Goal: Task Accomplishment & Management: Complete application form

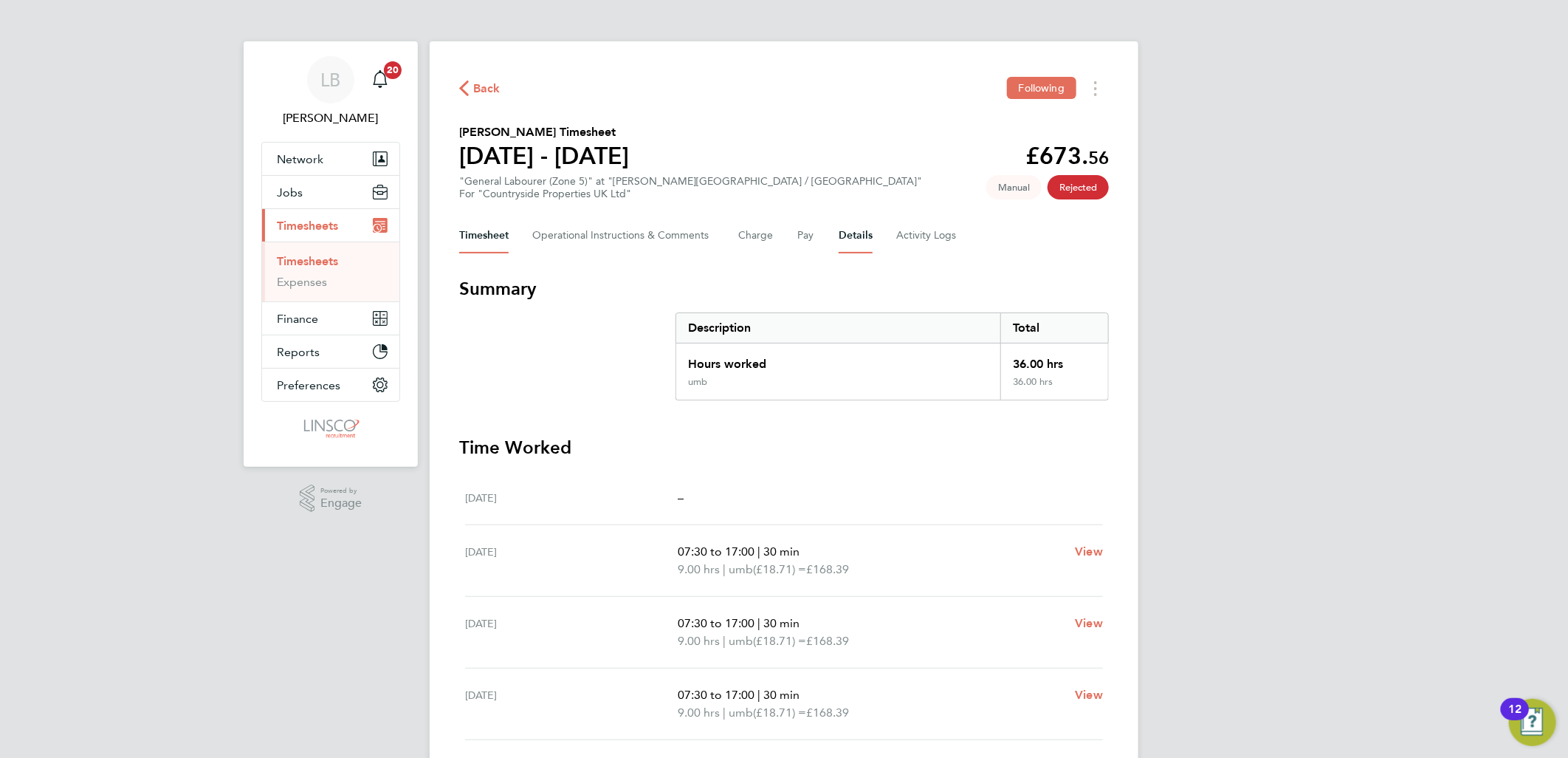
click at [862, 227] on button "Details" at bounding box center [856, 236] width 34 height 36
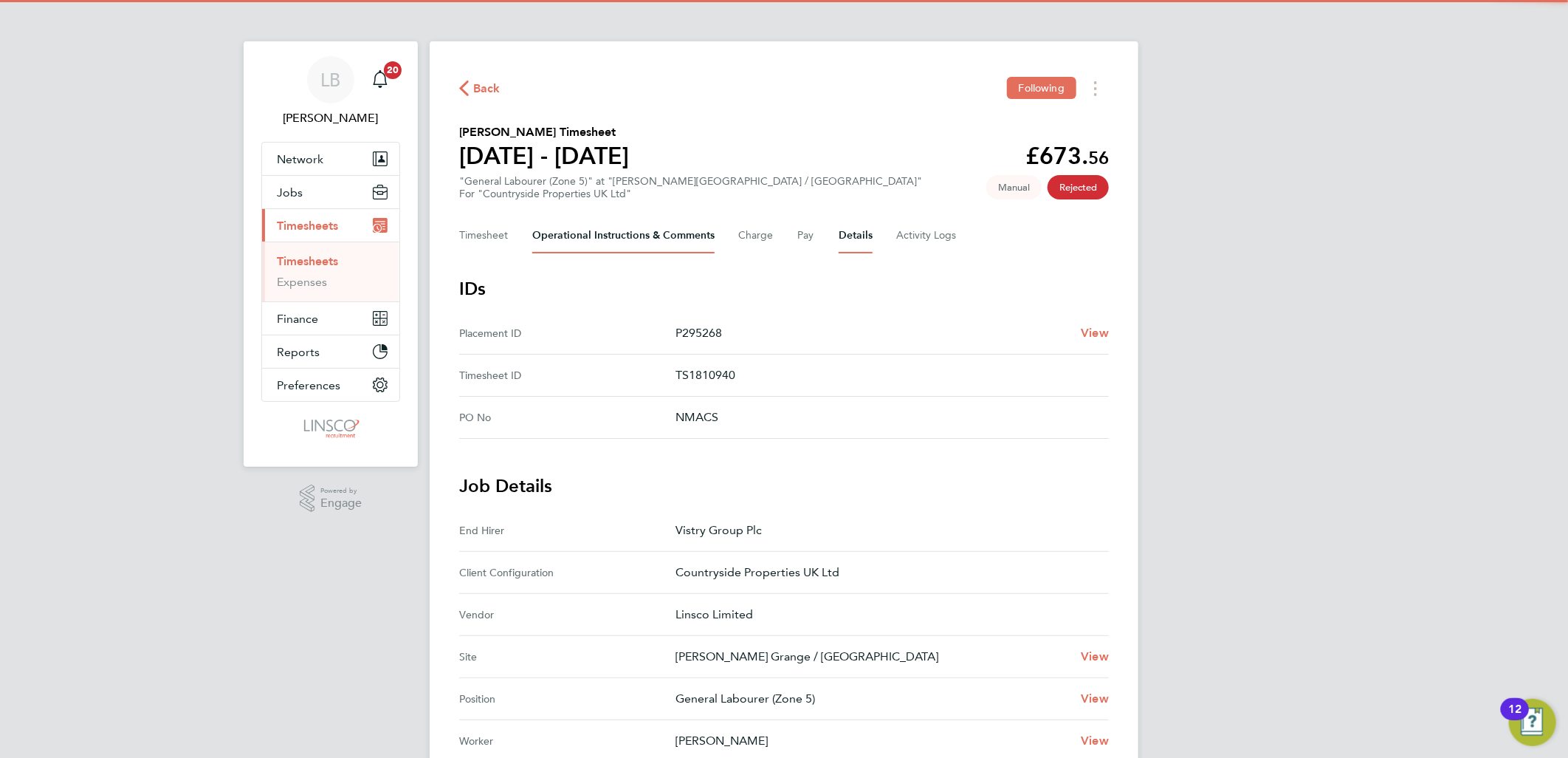
click at [650, 218] on Comments-tab "Operational Instructions & Comments" at bounding box center [623, 236] width 182 height 36
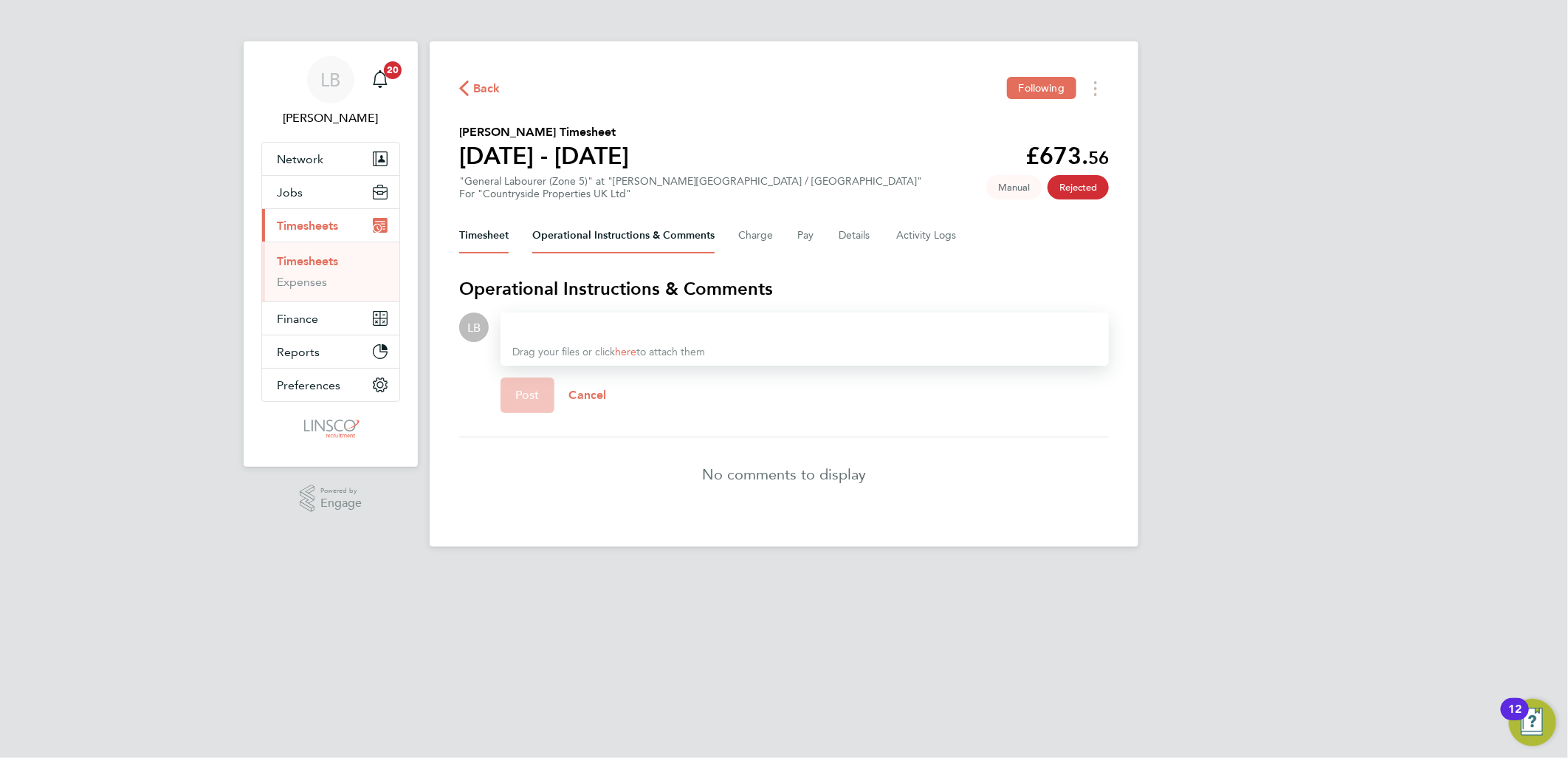
click at [477, 231] on button "Timesheet" at bounding box center [484, 236] width 49 height 36
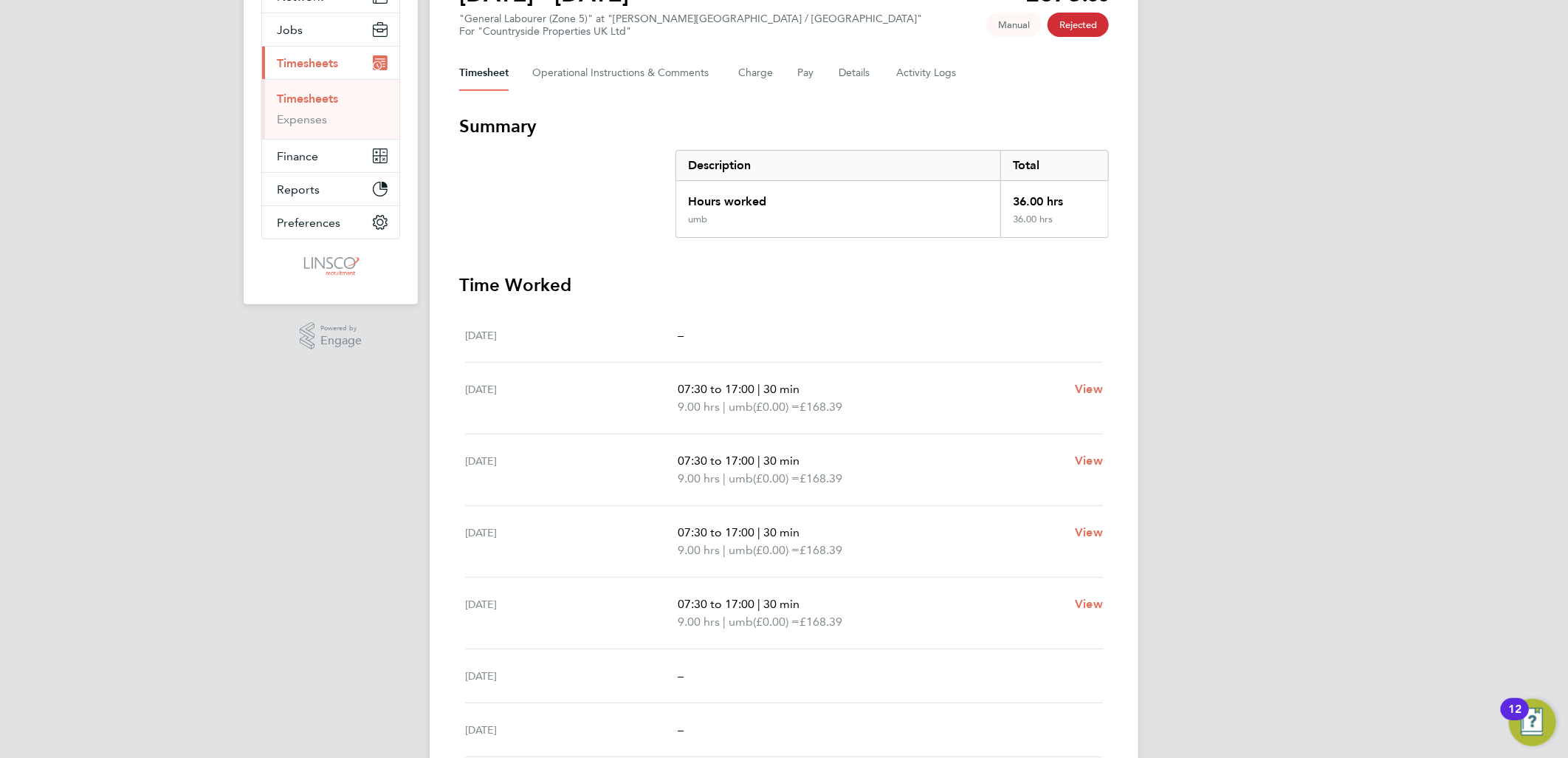
scroll to position [164, 0]
click at [1087, 379] on link "View" at bounding box center [1088, 387] width 28 height 18
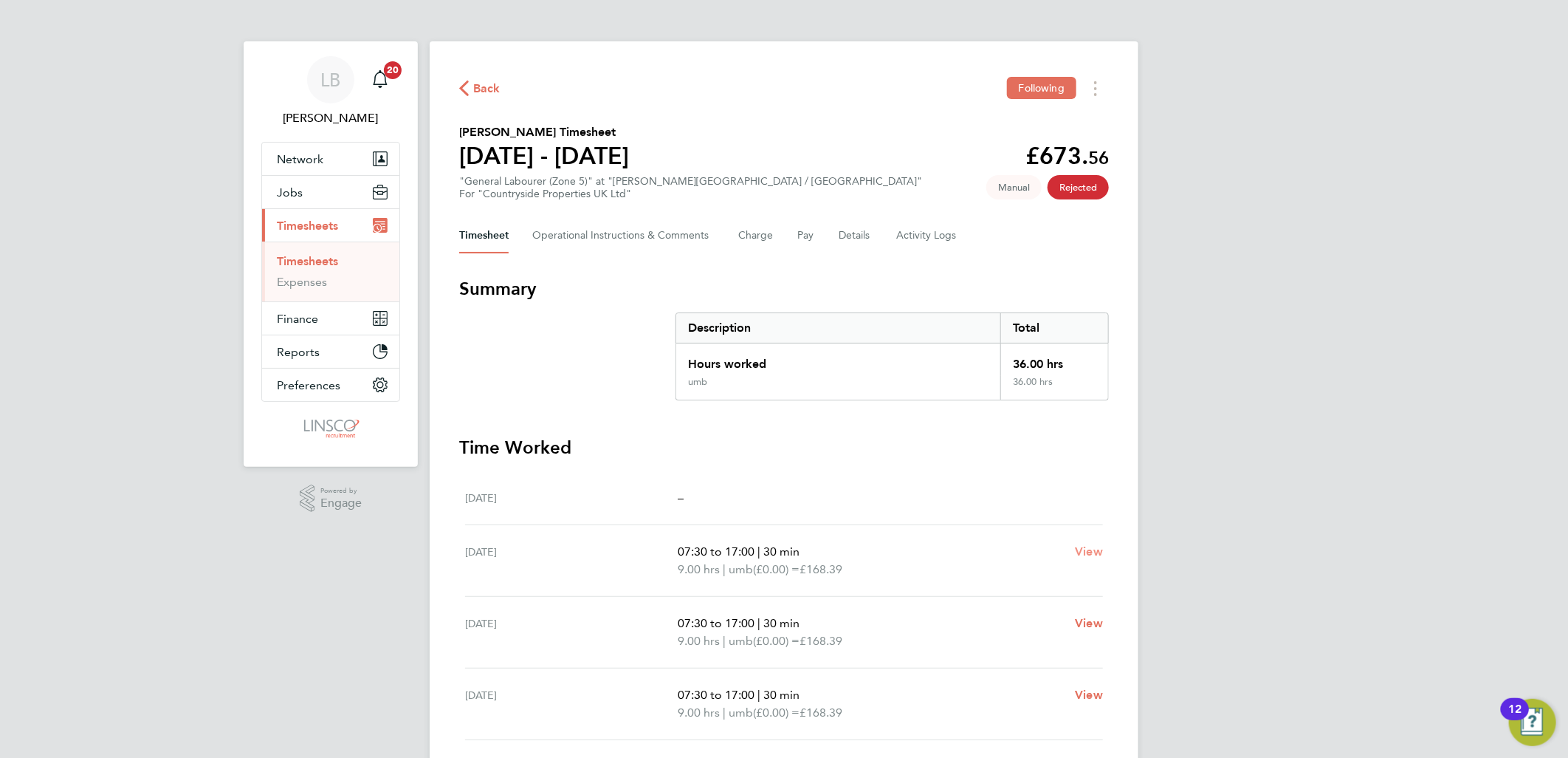
select select "30"
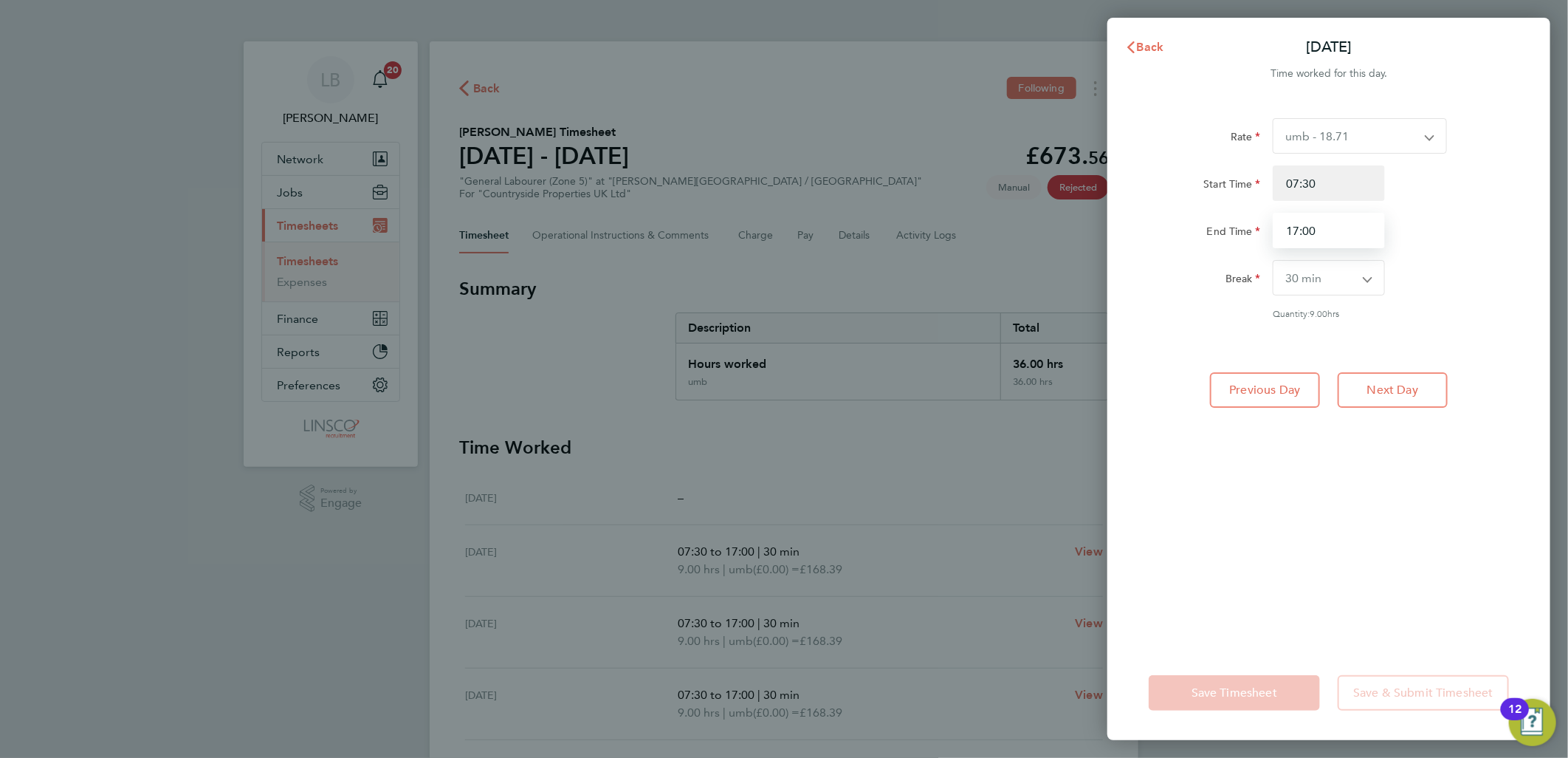
click at [1352, 234] on input "17:00" at bounding box center [1329, 230] width 112 height 36
drag, startPoint x: 1300, startPoint y: 231, endPoint x: 1227, endPoint y: 231, distance: 73.0
click at [1227, 231] on div "End Time 17:00" at bounding box center [1329, 230] width 372 height 36
click at [1146, 49] on span "Back" at bounding box center [1150, 47] width 27 height 14
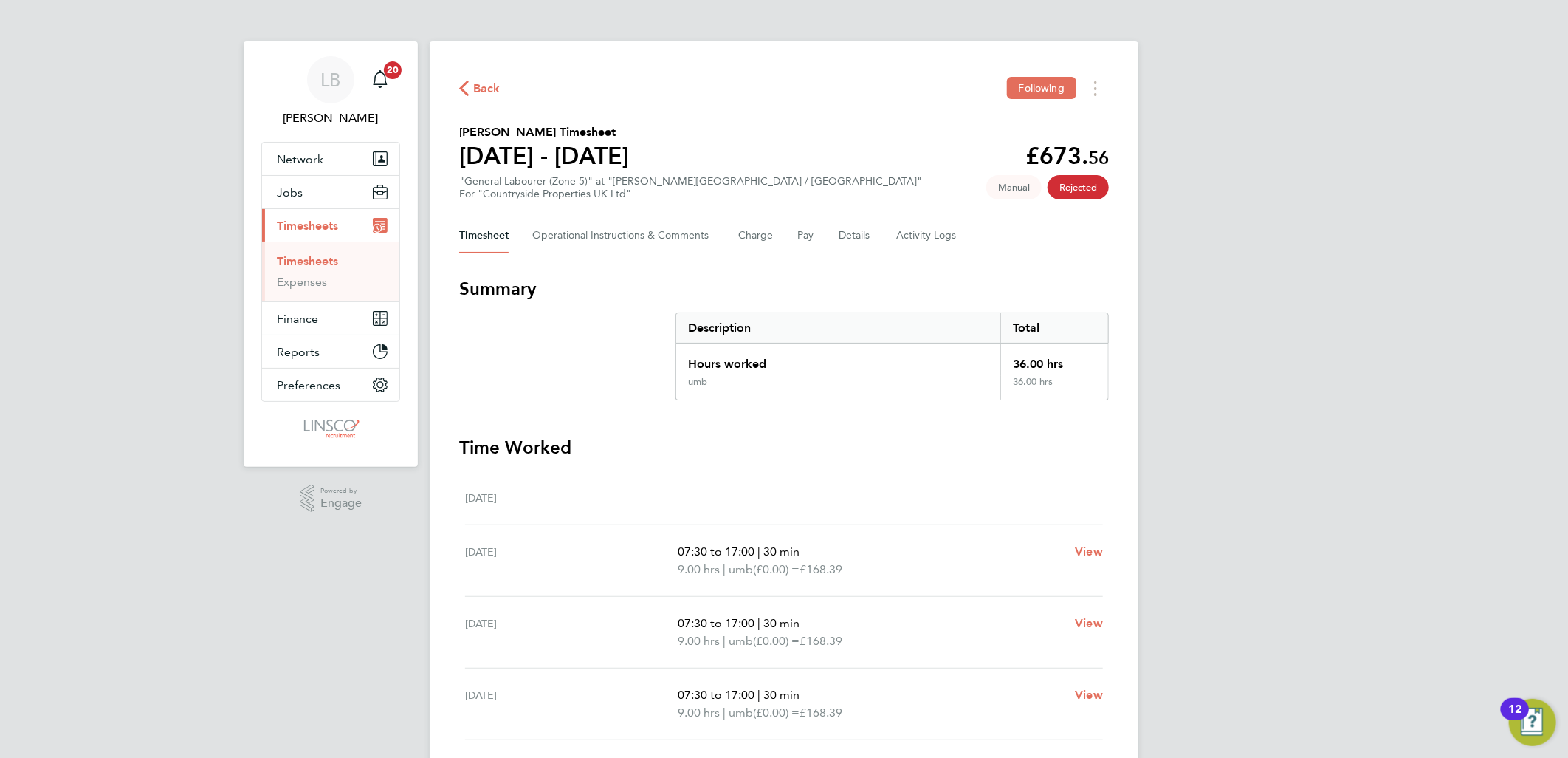
click at [469, 91] on span "Back" at bounding box center [480, 87] width 42 height 14
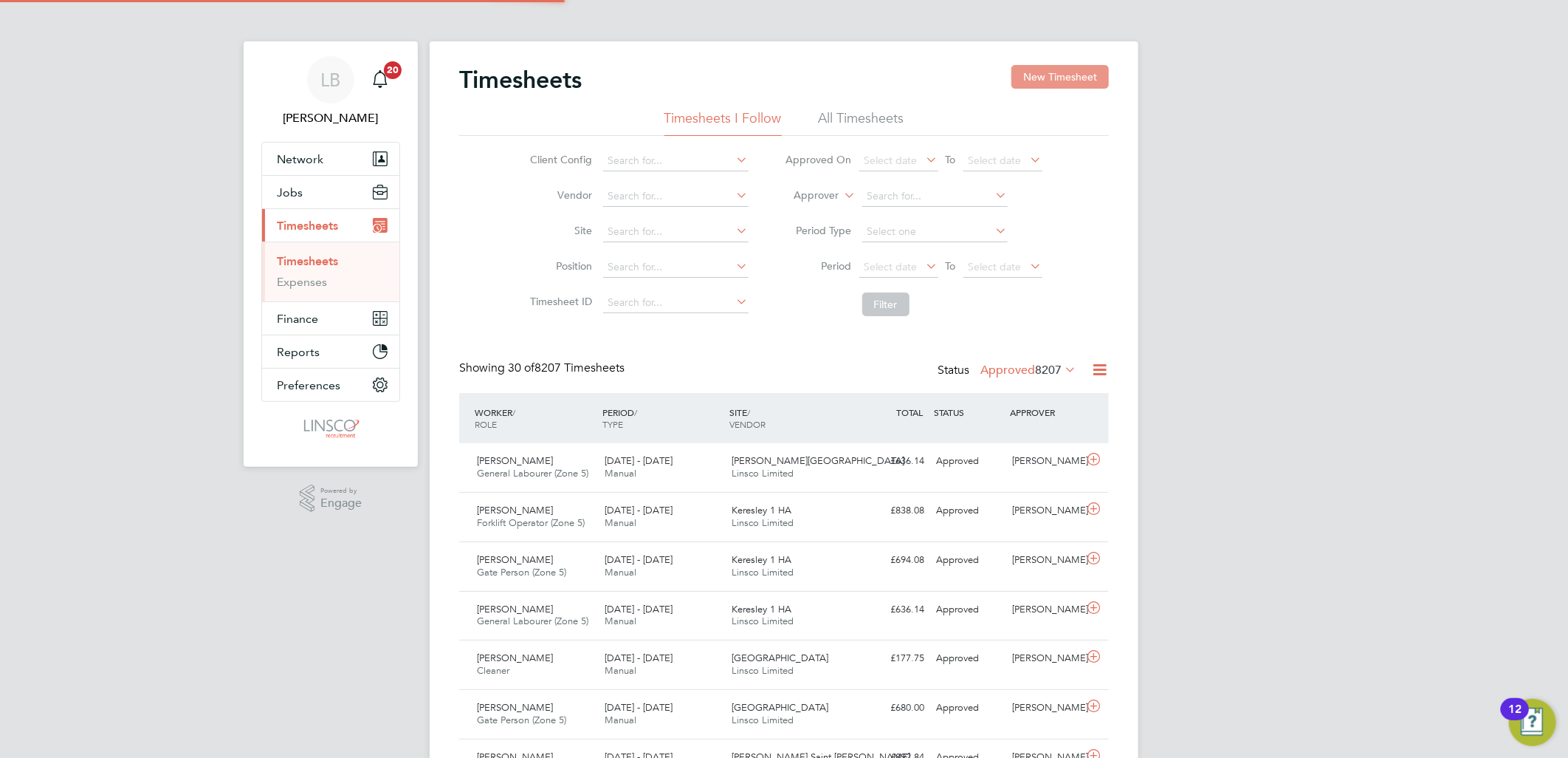
click at [1023, 82] on button "New Timesheet" at bounding box center [1060, 77] width 97 height 24
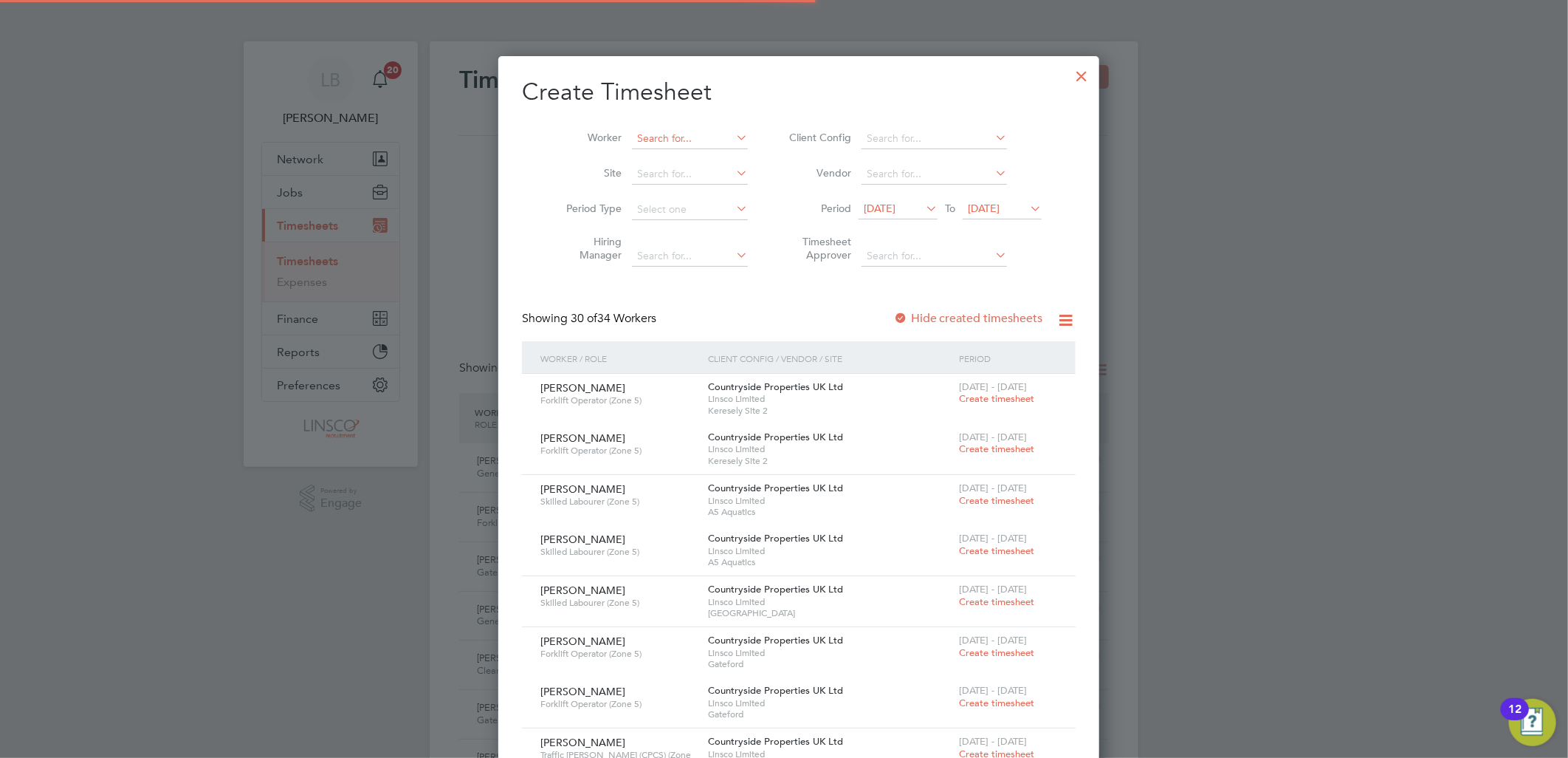
click at [631, 141] on input at bounding box center [689, 139] width 116 height 20
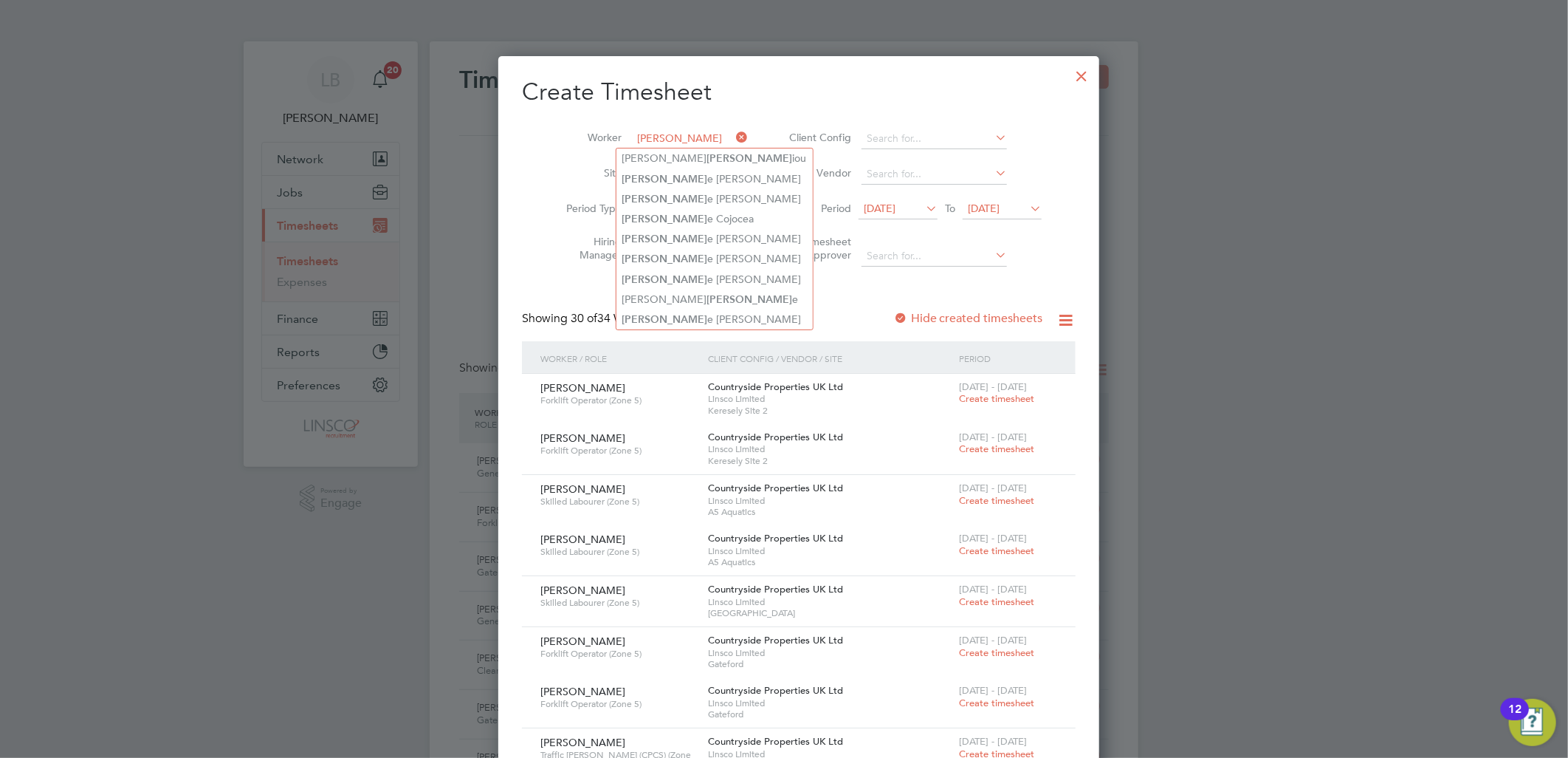
type input "[PERSON_NAME]"
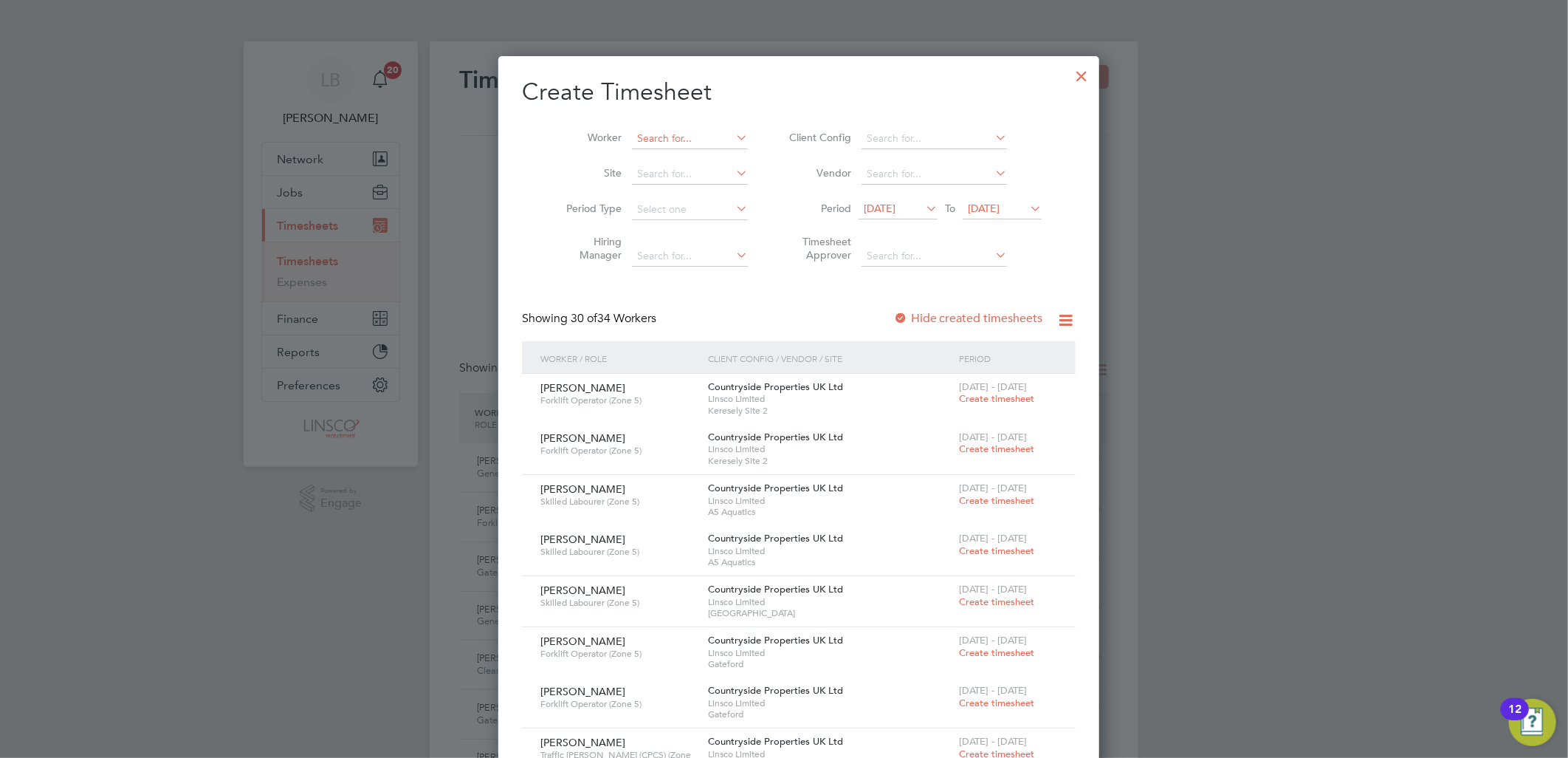
click at [646, 131] on input at bounding box center [689, 139] width 116 height 20
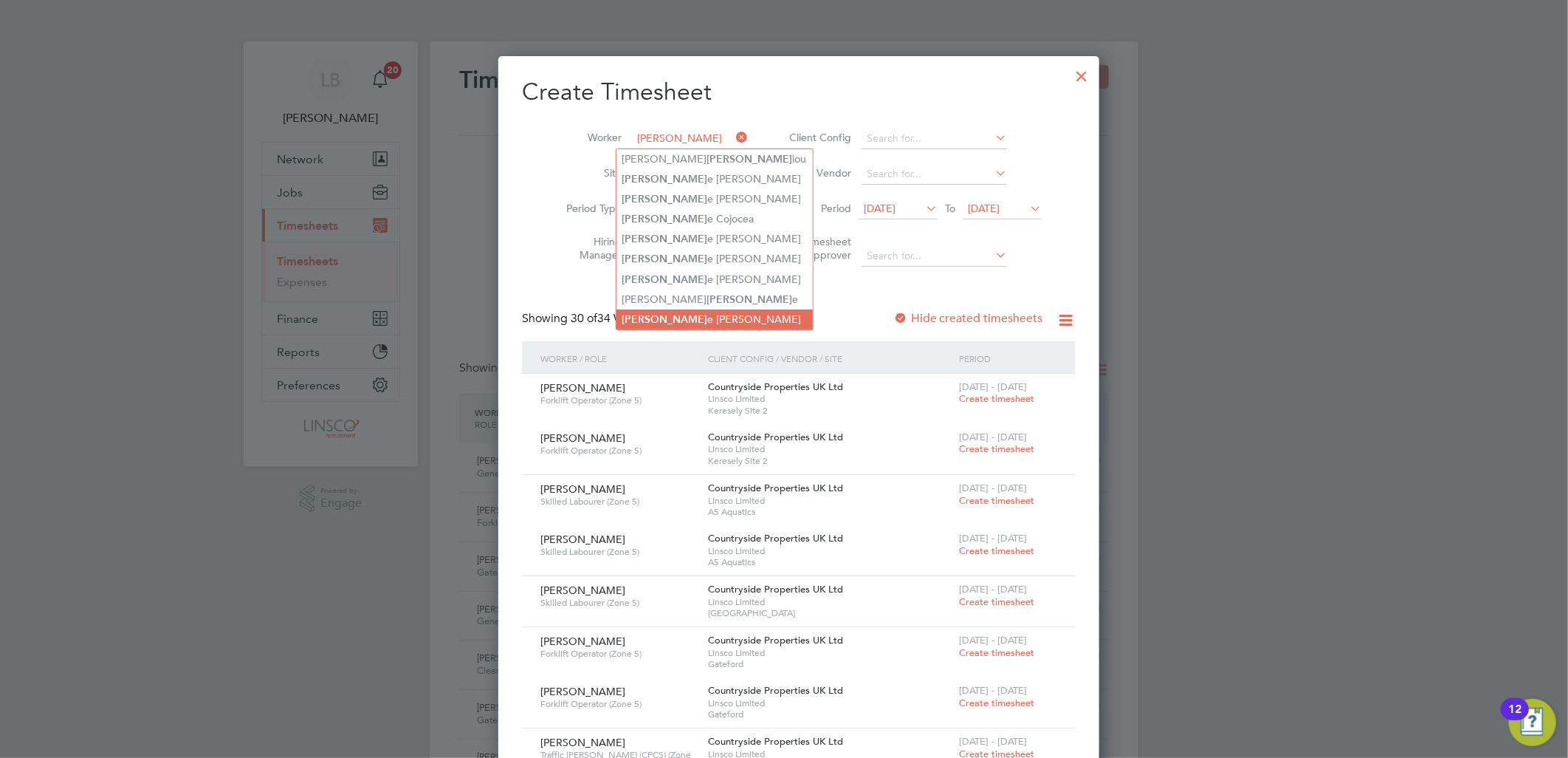
click at [623, 313] on b "[PERSON_NAME]" at bounding box center [665, 319] width 85 height 13
type input "[PERSON_NAME]"
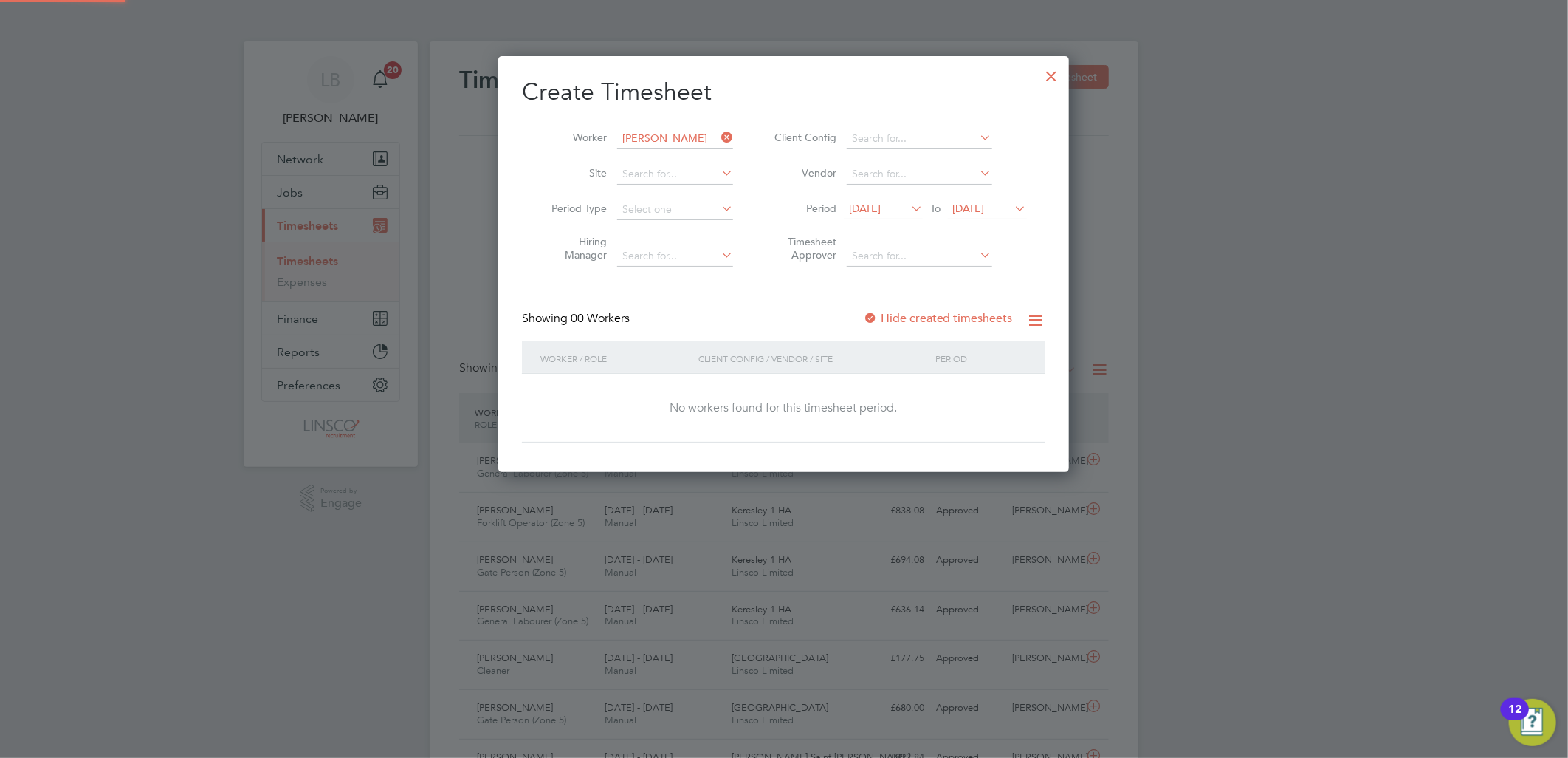
click at [963, 321] on label "Hide created timesheets" at bounding box center [938, 318] width 150 height 14
click at [880, 212] on span "[DATE]" at bounding box center [864, 208] width 32 height 14
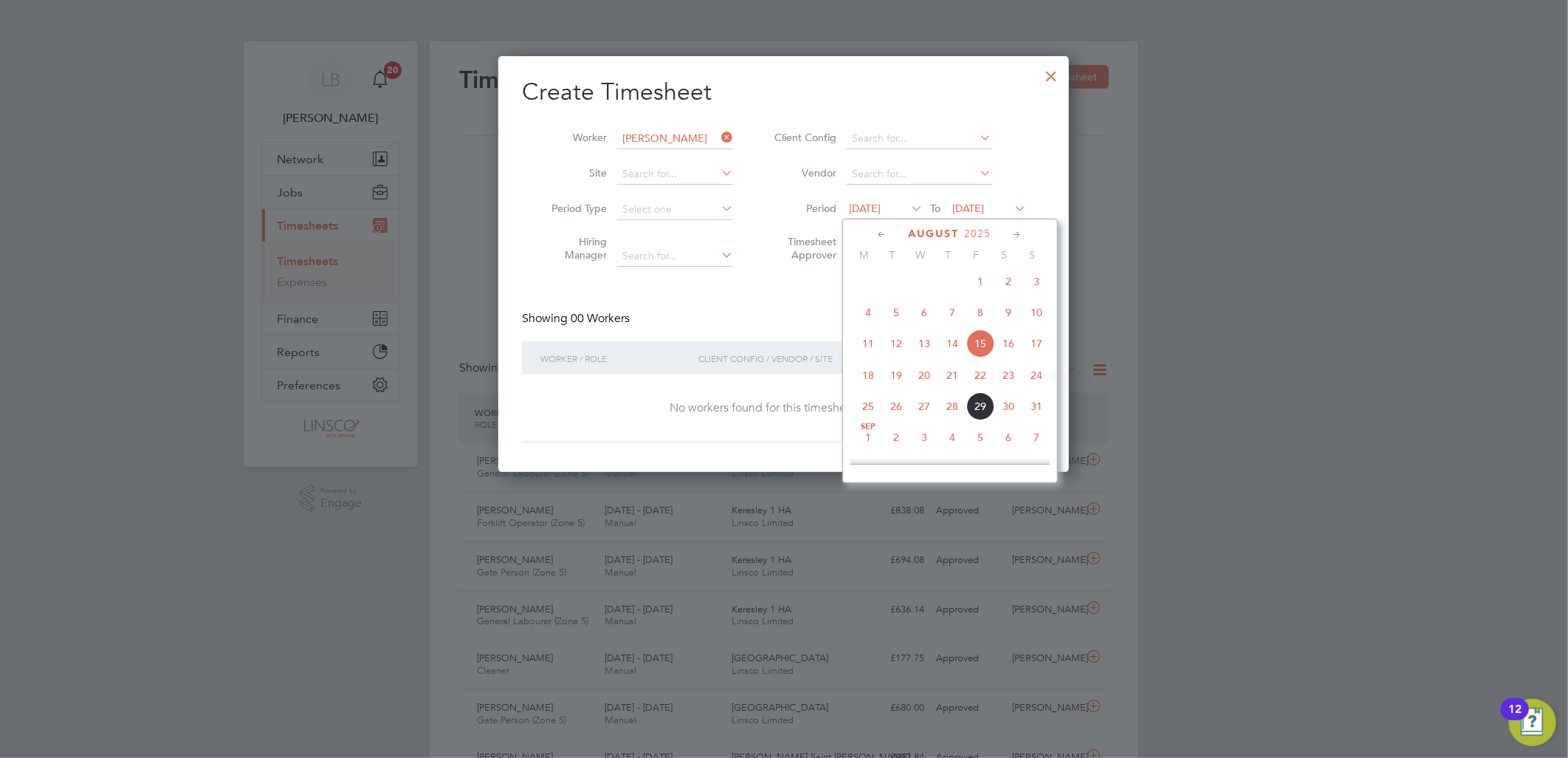
click at [866, 410] on span "25" at bounding box center [868, 406] width 28 height 28
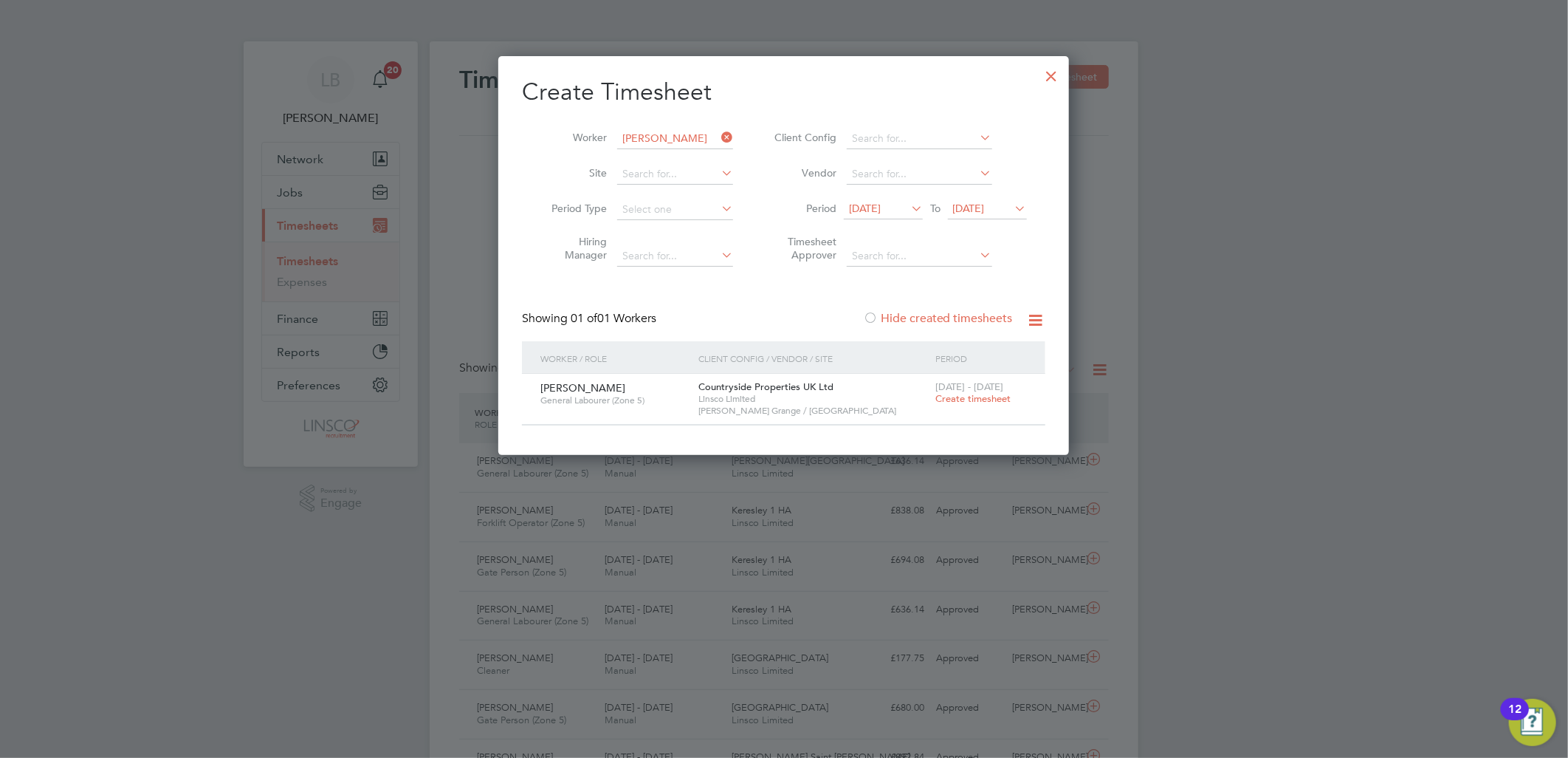
click at [965, 396] on span "Create timesheet" at bounding box center [972, 398] width 75 height 13
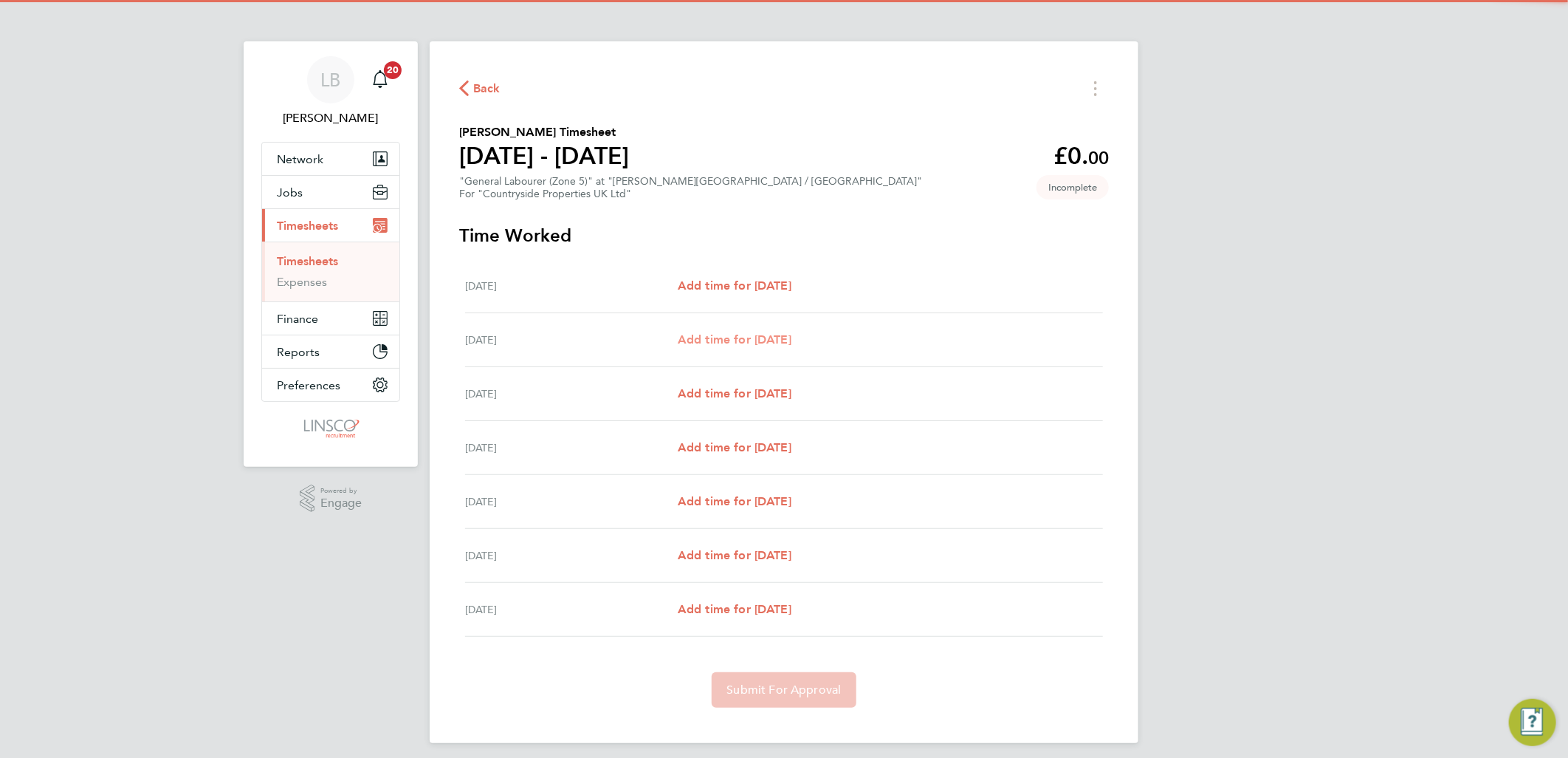
click at [747, 333] on span "Add time for [DATE]" at bounding box center [734, 339] width 113 height 14
select select "30"
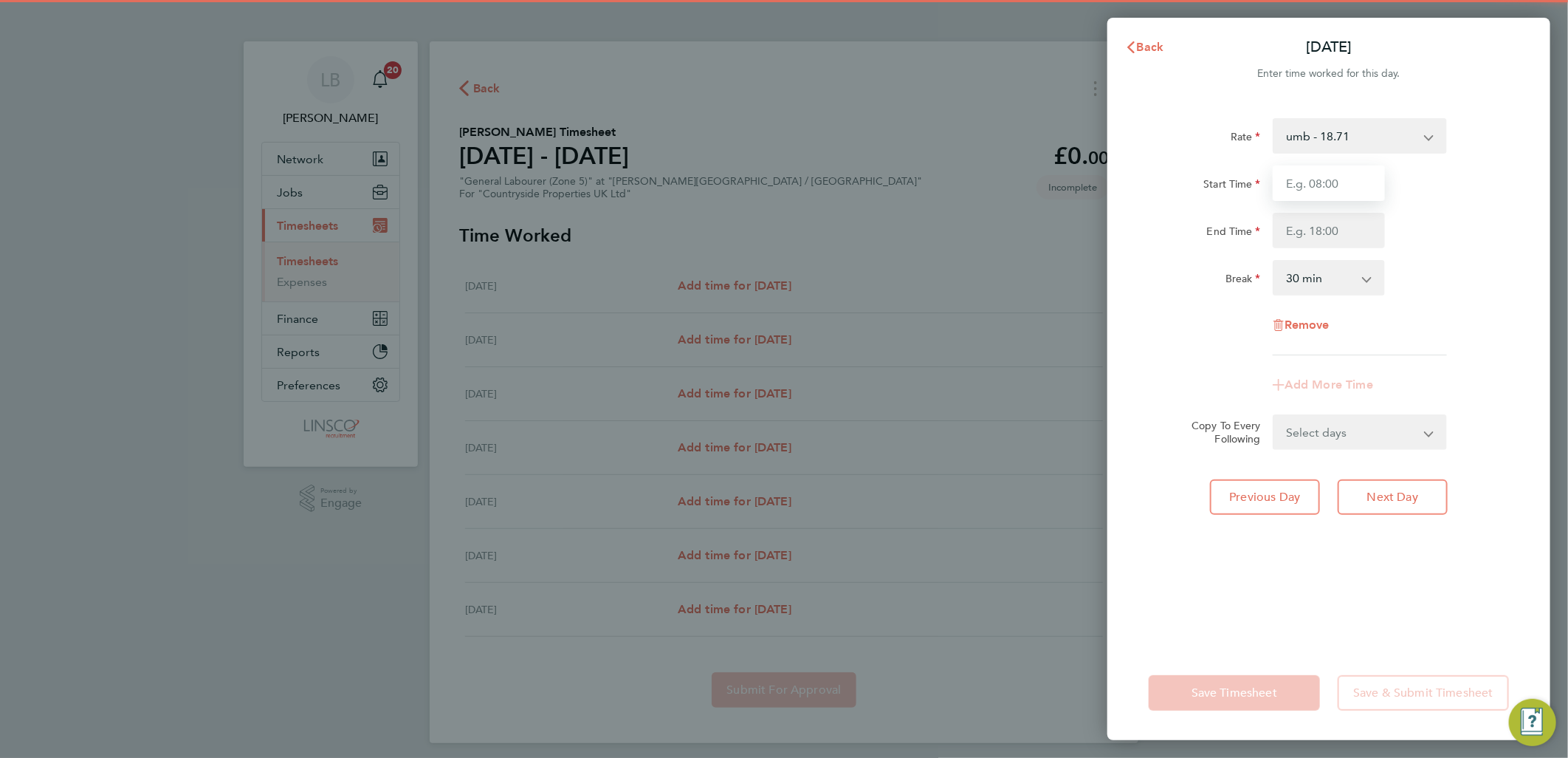
click at [1298, 193] on input "Start Time" at bounding box center [1329, 183] width 112 height 36
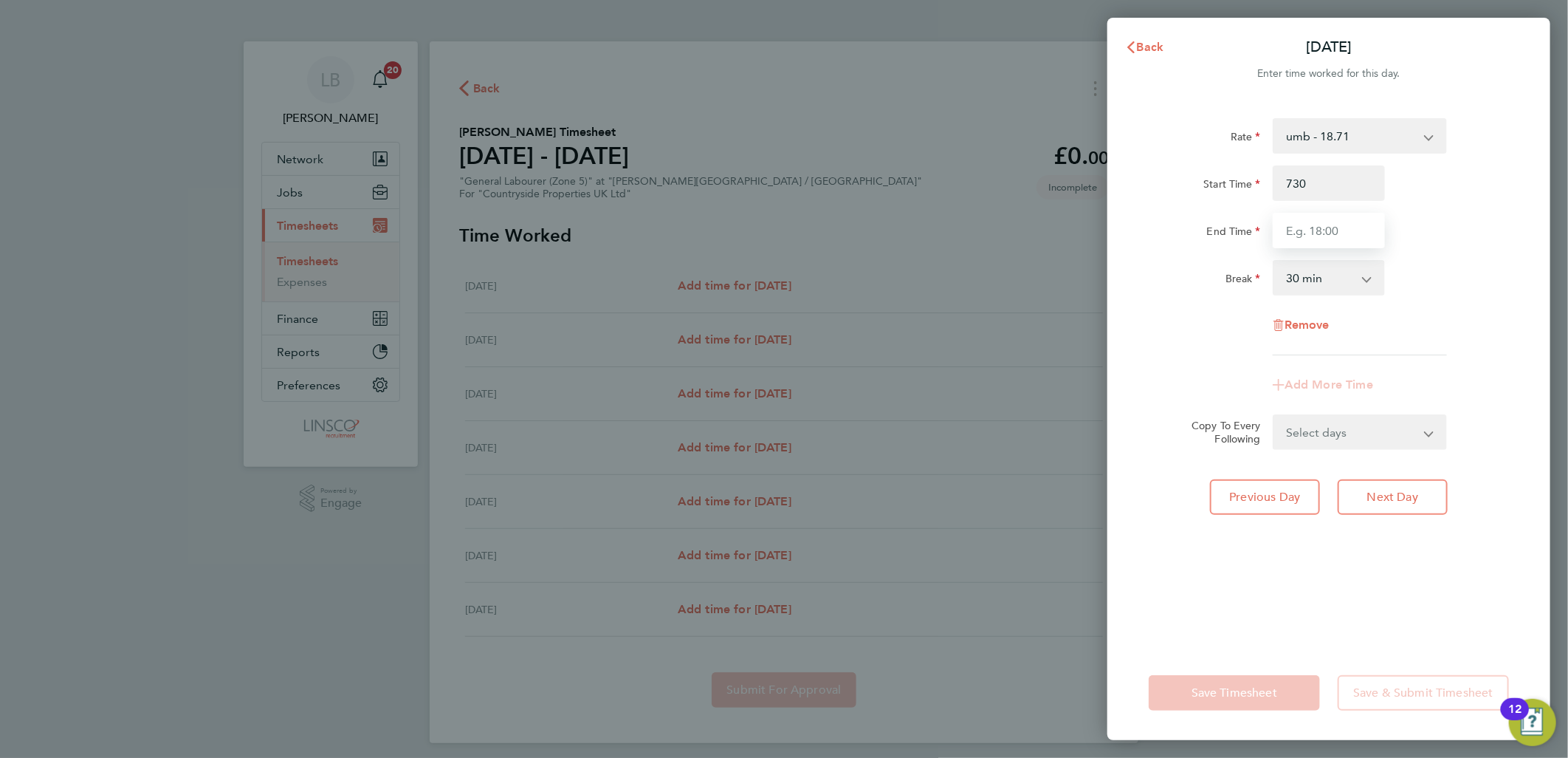
type input "07:30"
click at [1304, 227] on input "End Time" at bounding box center [1329, 230] width 112 height 36
type input "16:30"
click at [1484, 194] on div "Start Time 07:30" at bounding box center [1329, 183] width 372 height 36
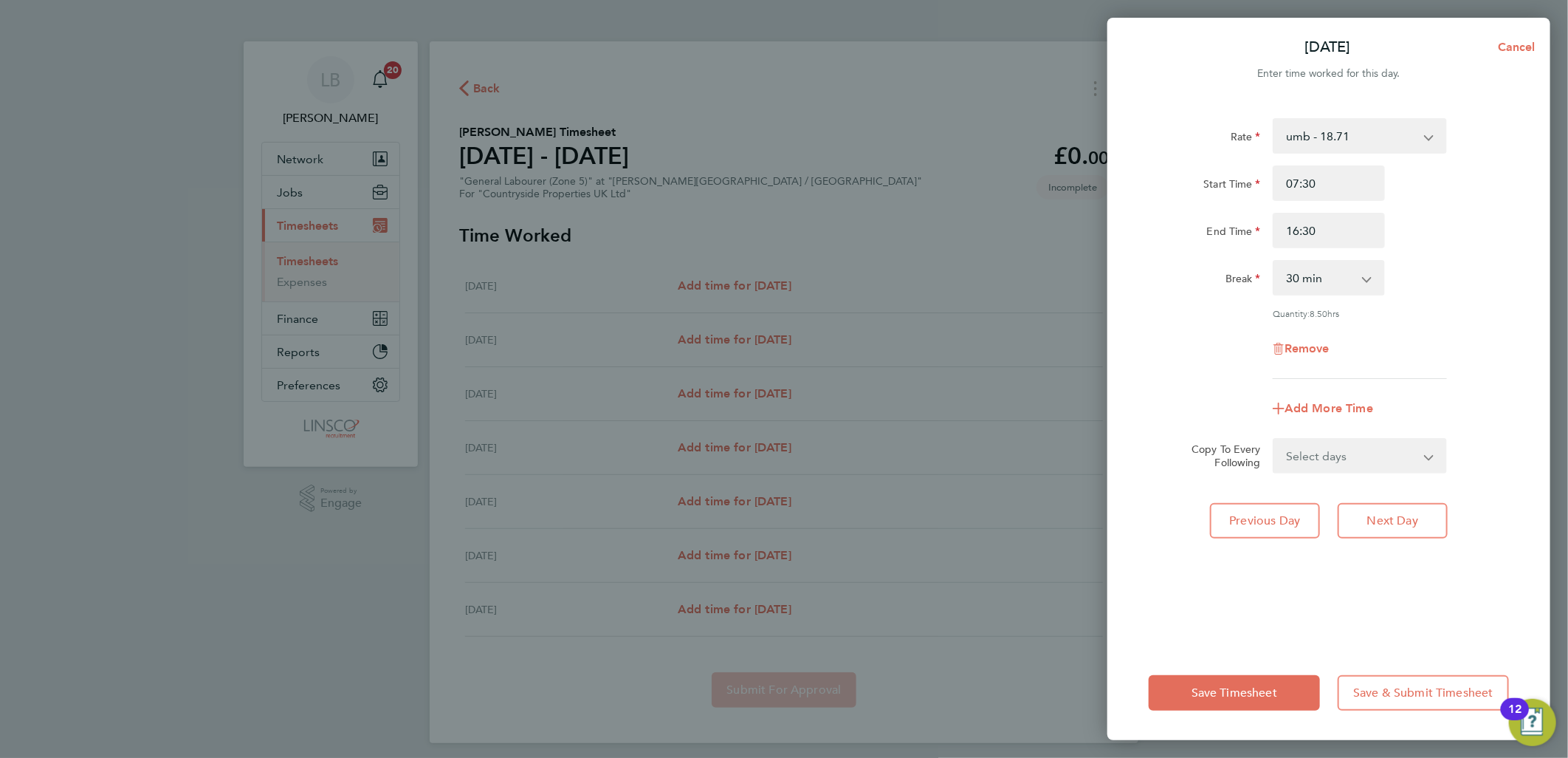
click at [1280, 454] on select "Select days Day Weekday (Mon-Fri) Weekend (Sat-Sun) [DATE] [DATE] [DATE] [DATE]…" at bounding box center [1352, 455] width 155 height 32
select select "WEEKDAY"
click at [1274, 439] on select "Select days Day Weekday (Mon-Fri) Weekend (Sat-Sun) [DATE] [DATE] [DATE] [DATE]…" at bounding box center [1352, 455] width 155 height 32
select select "[DATE]"
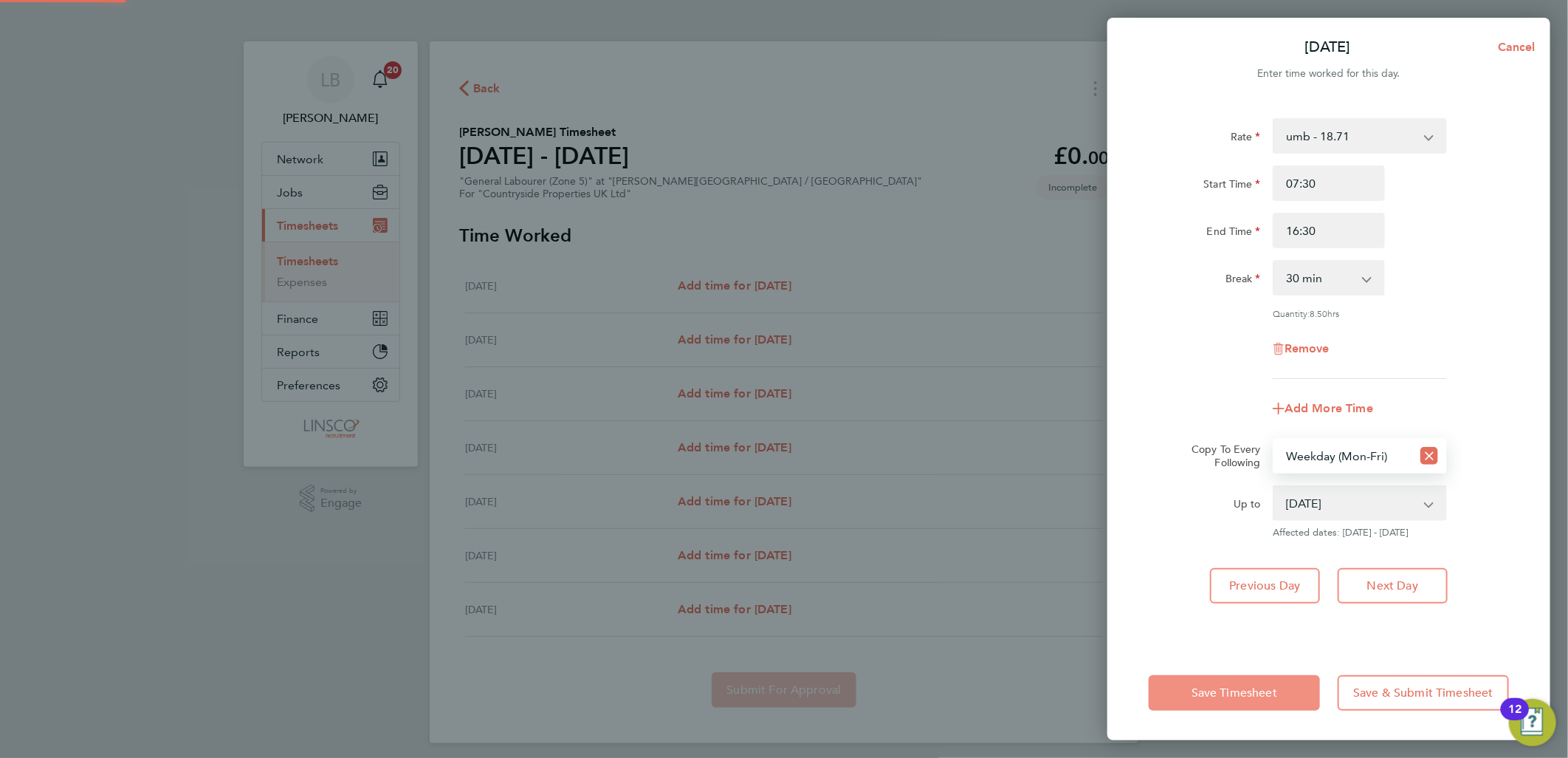
click at [1254, 708] on button "Save Timesheet" at bounding box center [1234, 693] width 171 height 36
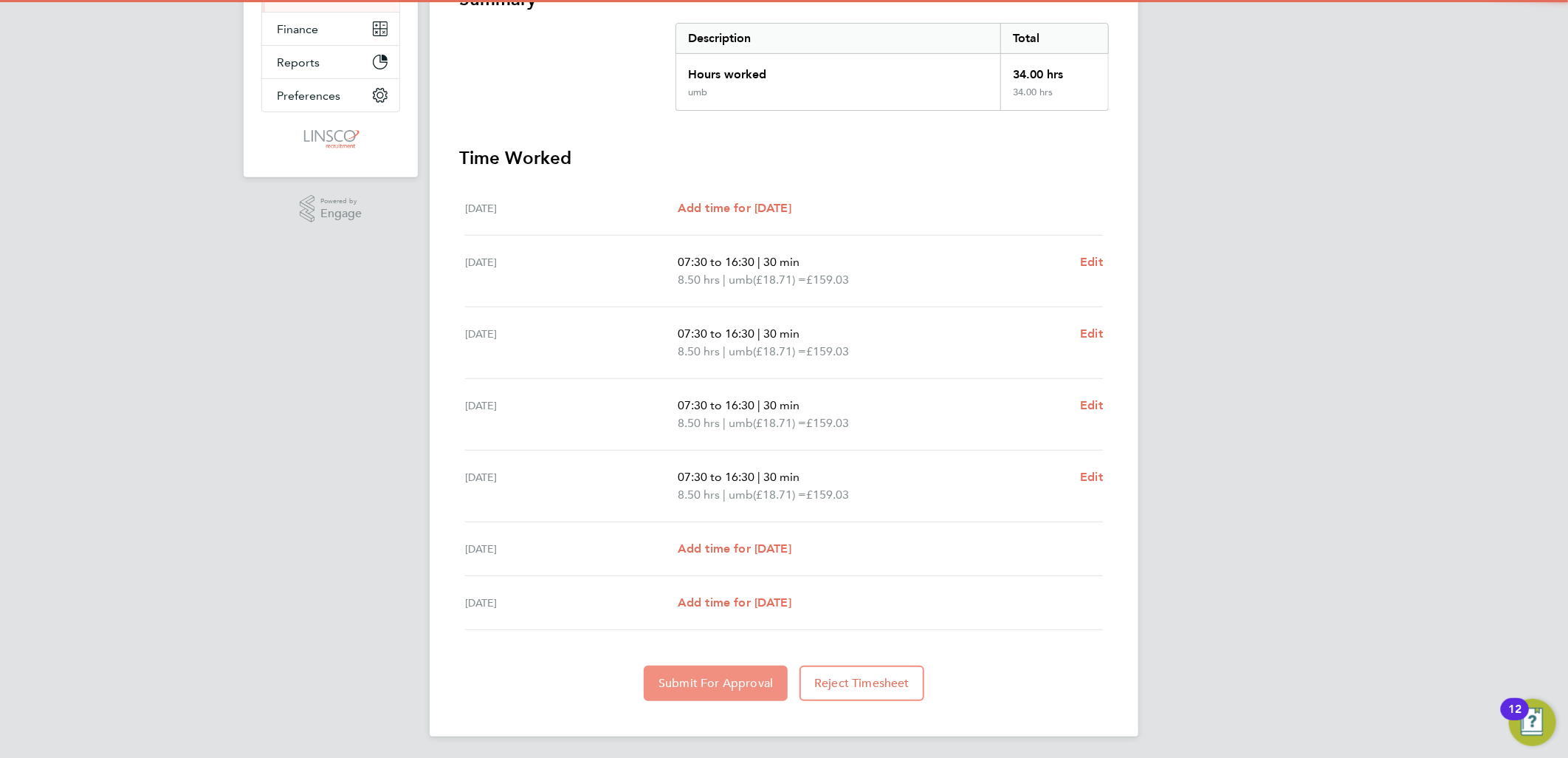
click at [752, 698] on button "Submit For Approval" at bounding box center [715, 683] width 144 height 36
